Goal: Task Accomplishment & Management: Manage account settings

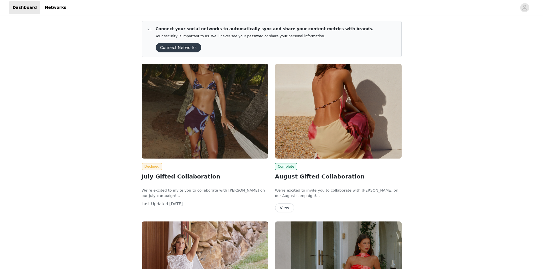
click at [287, 209] on button "View" at bounding box center [284, 207] width 19 height 9
click at [41, 3] on link "Networks" at bounding box center [55, 7] width 28 height 13
